Goal: Transaction & Acquisition: Purchase product/service

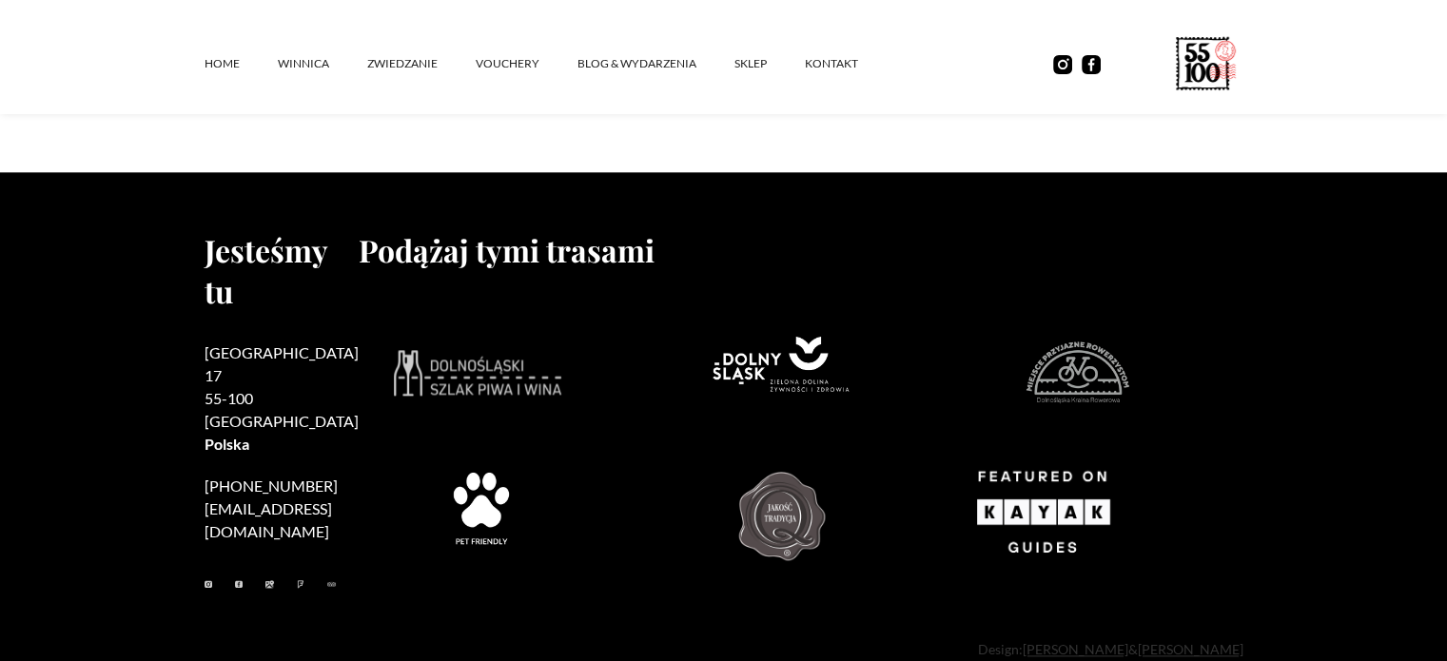
scroll to position [2249, 0]
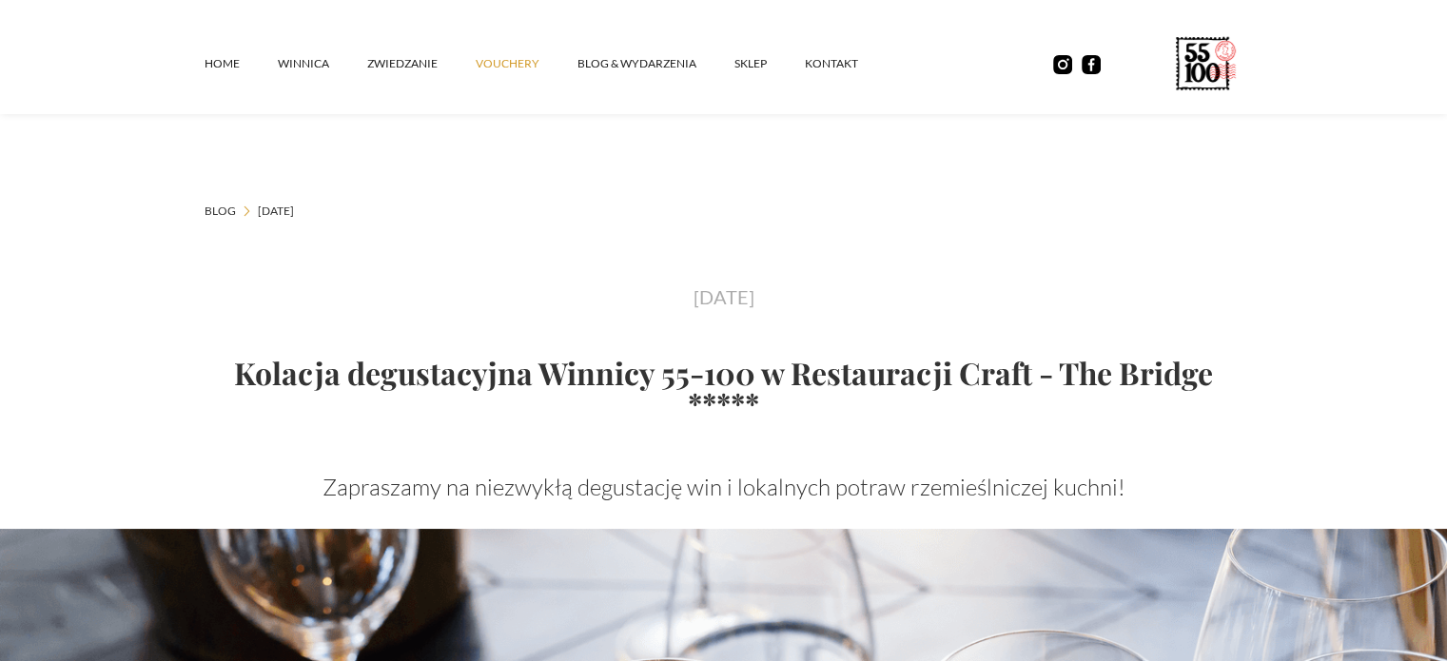
click at [516, 63] on link "vouchery" at bounding box center [527, 63] width 102 height 57
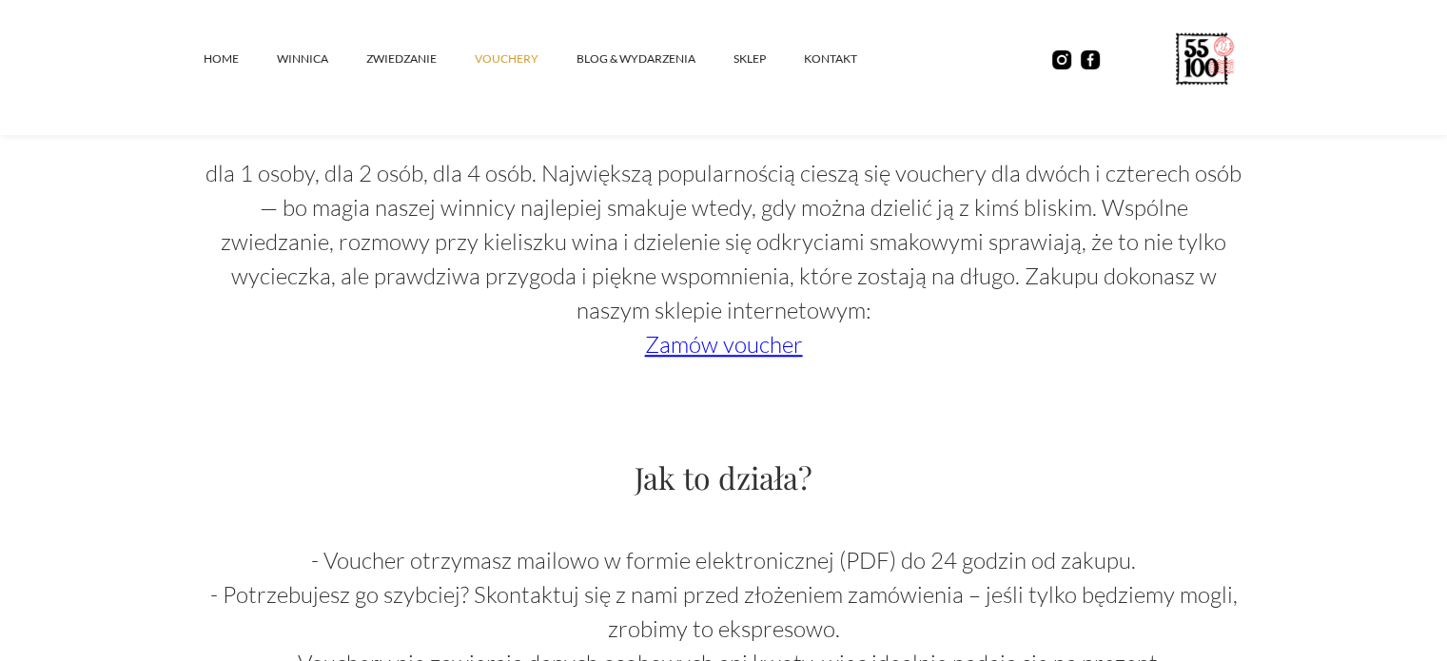
scroll to position [1516, 0]
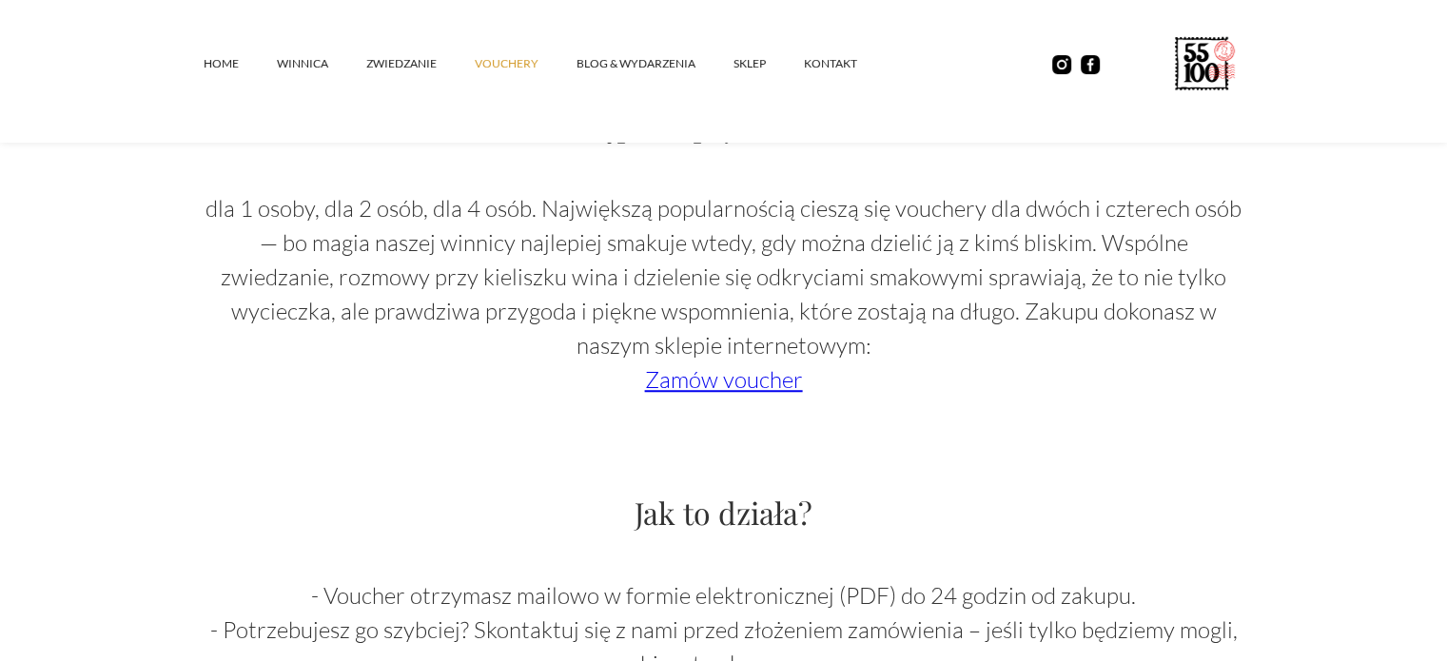
click at [742, 387] on link "Zamów voucher" at bounding box center [724, 379] width 158 height 29
